Goal: Information Seeking & Learning: Learn about a topic

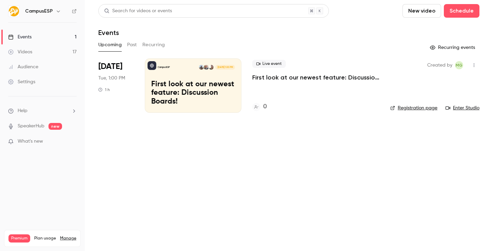
click at [319, 80] on p "First look at our newest feature: Discussion Boards!" at bounding box center [315, 77] width 127 height 8
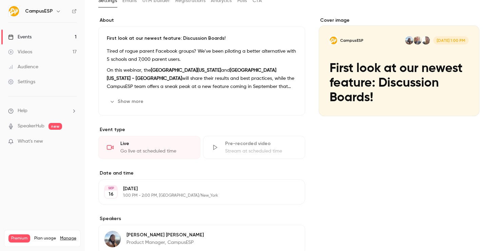
scroll to position [50, 0]
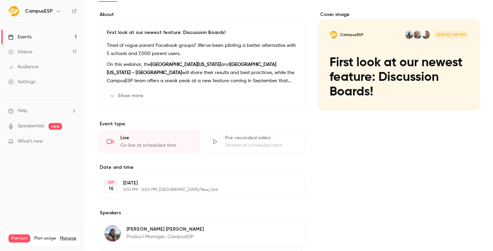
click at [128, 90] on button "Show more" at bounding box center [127, 95] width 41 height 11
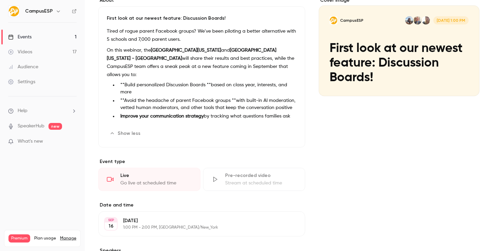
scroll to position [46, 0]
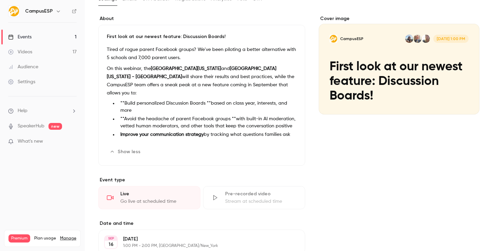
click at [172, 100] on li "**Build personalized Discussion Boards **based on class year, interests, and mo…" at bounding box center [207, 107] width 179 height 14
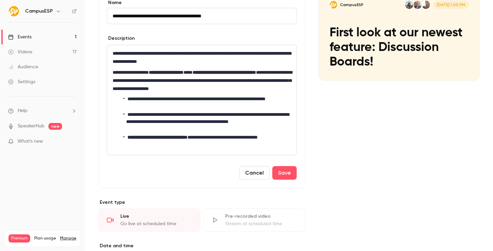
scroll to position [81, 0]
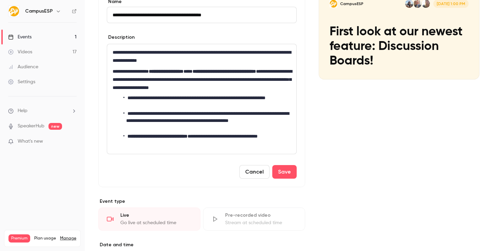
click at [258, 172] on button "Cancel" at bounding box center [254, 172] width 30 height 14
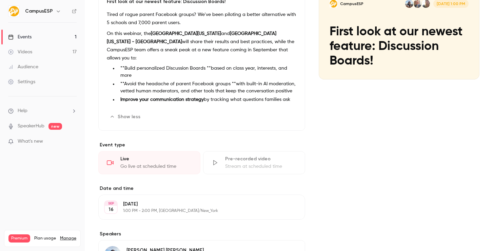
scroll to position [0, 0]
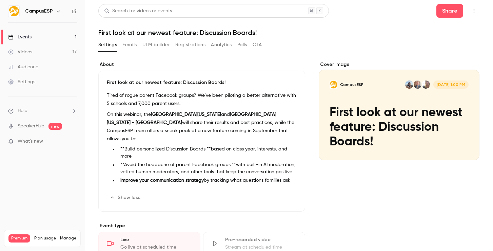
click at [40, 39] on link "Events 1" at bounding box center [42, 37] width 85 height 15
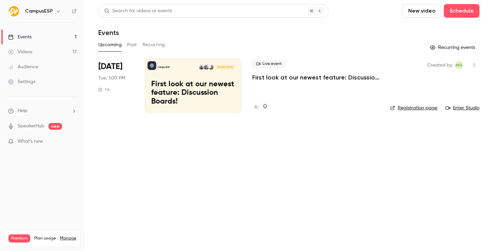
click at [133, 46] on button "Past" at bounding box center [132, 44] width 10 height 11
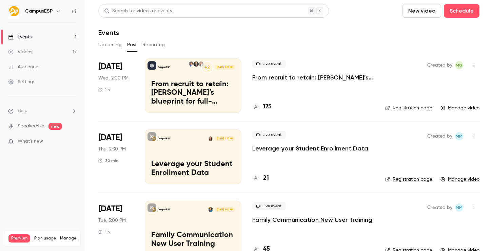
click at [287, 85] on div "Live event From recruit to retain: [PERSON_NAME]’s blueprint for full-lifecycle…" at bounding box center [313, 85] width 122 height 54
click at [287, 73] on p "From recruit to retain: [PERSON_NAME]’s blueprint for full-lifecycle family eng…" at bounding box center [313, 77] width 122 height 8
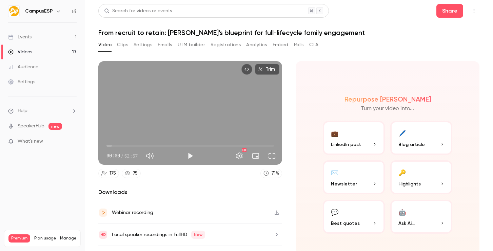
scroll to position [17, 0]
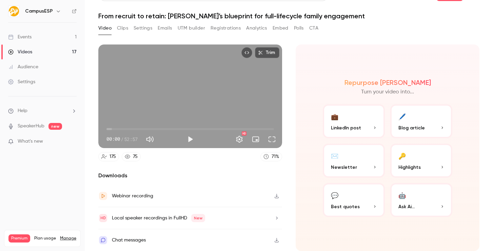
click at [126, 28] on button "Clips" at bounding box center [122, 28] width 11 height 11
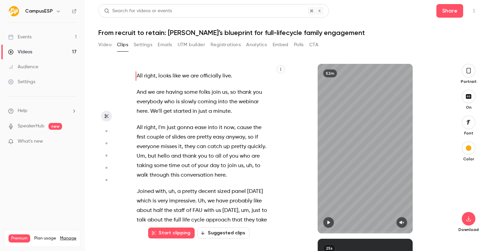
click at [281, 70] on icon "button" at bounding box center [281, 69] width 1 height 3
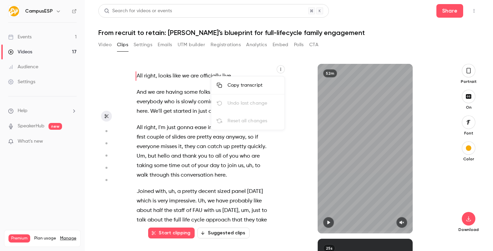
click at [265, 82] on div "Copy transcript" at bounding box center [254, 85] width 52 height 7
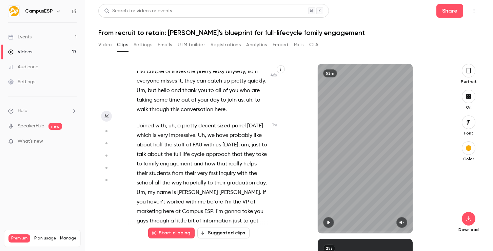
scroll to position [100, 0]
